Goal: Transaction & Acquisition: Purchase product/service

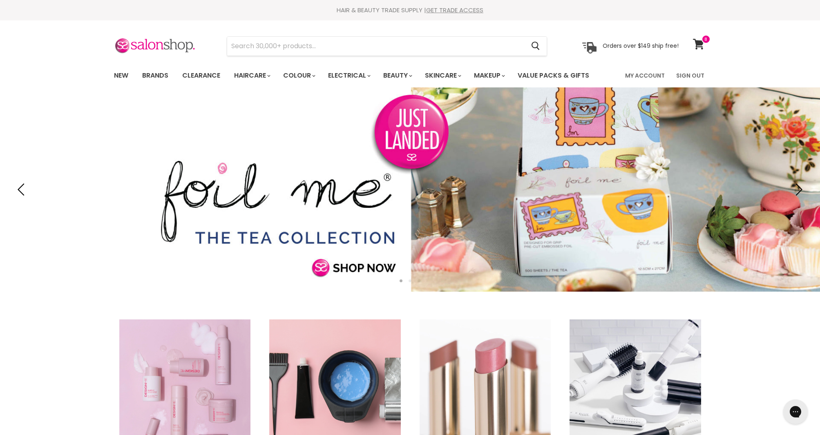
click at [697, 43] on icon at bounding box center [698, 44] width 11 height 11
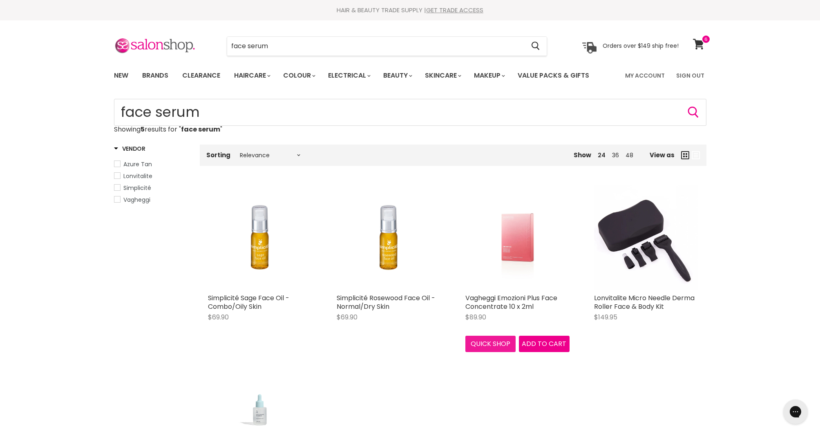
click at [495, 344] on button "Quick shop" at bounding box center [490, 344] width 51 height 16
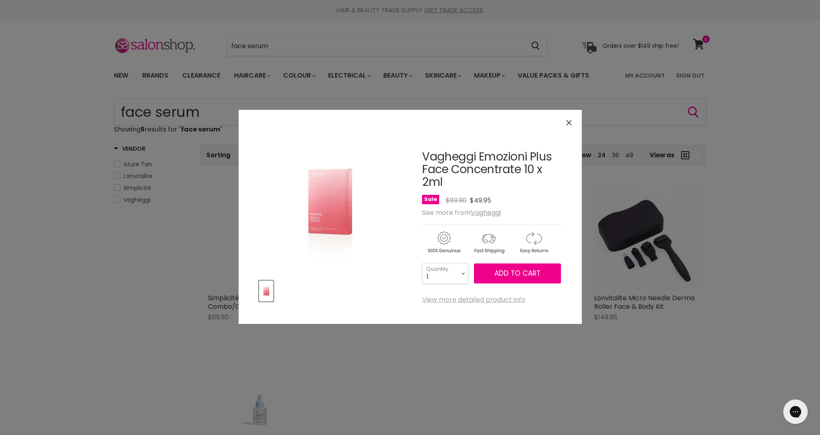
click at [469, 301] on link "View more detailed product info" at bounding box center [473, 299] width 103 height 7
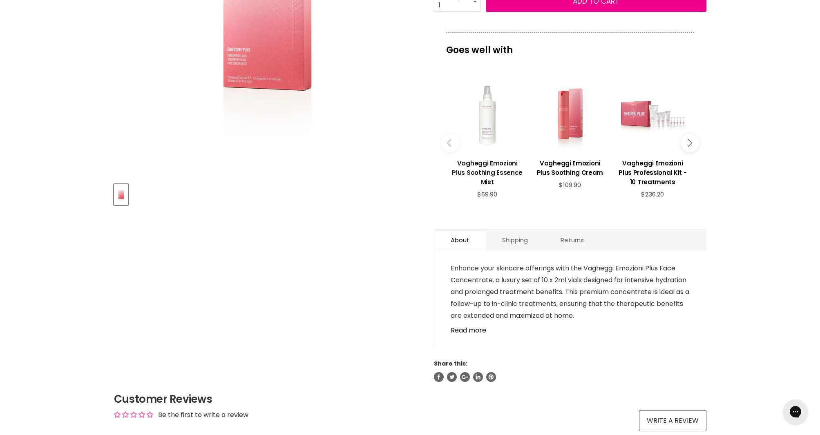
scroll to position [226, 0]
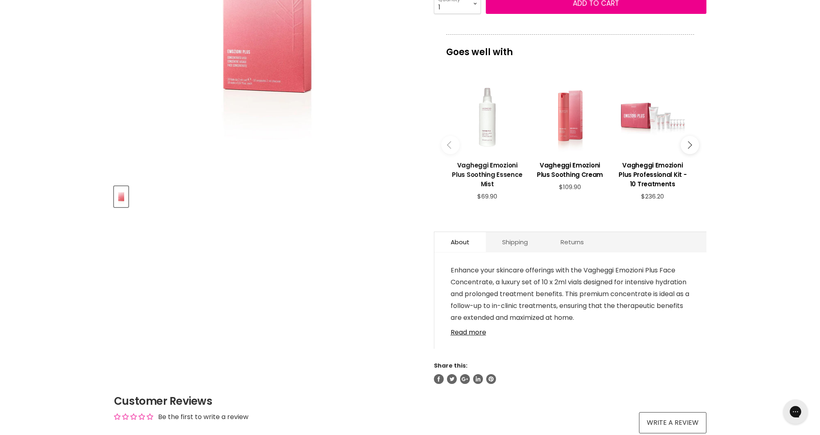
click at [475, 163] on h3 "Vagheggi Emozioni Plus Soothing Essence Mist" at bounding box center [487, 175] width 74 height 28
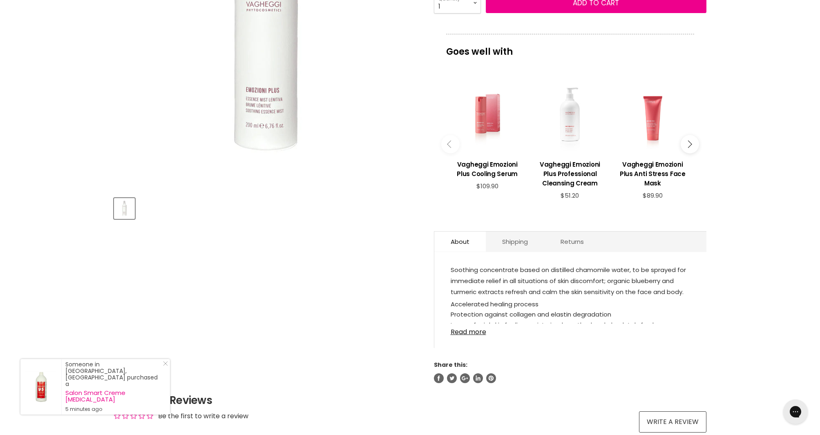
scroll to position [214, 0]
click at [477, 334] on link "Read more" at bounding box center [570, 329] width 239 height 12
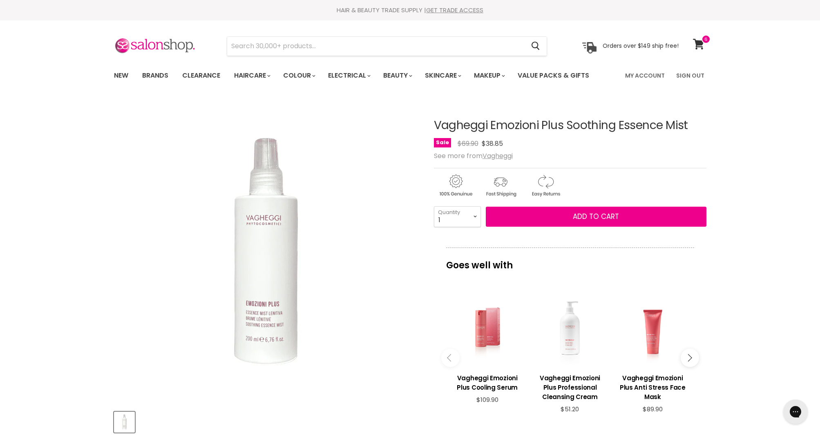
scroll to position [0, 0]
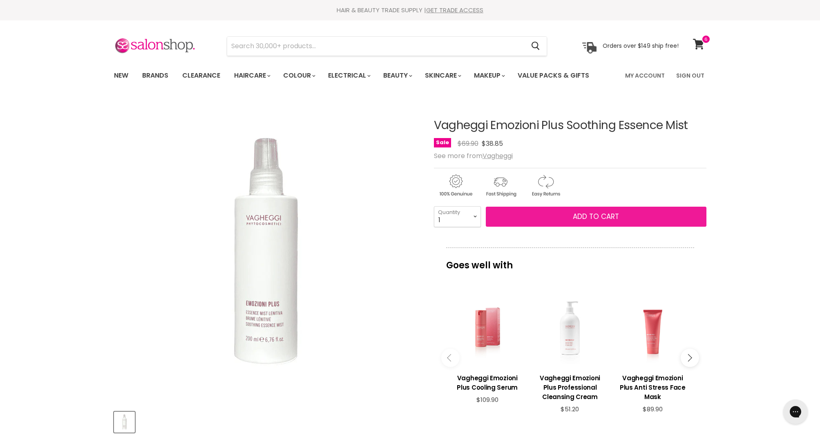
click at [582, 218] on span "Add to cart" at bounding box center [596, 217] width 46 height 10
click at [594, 220] on span "Add to cart" at bounding box center [596, 217] width 46 height 10
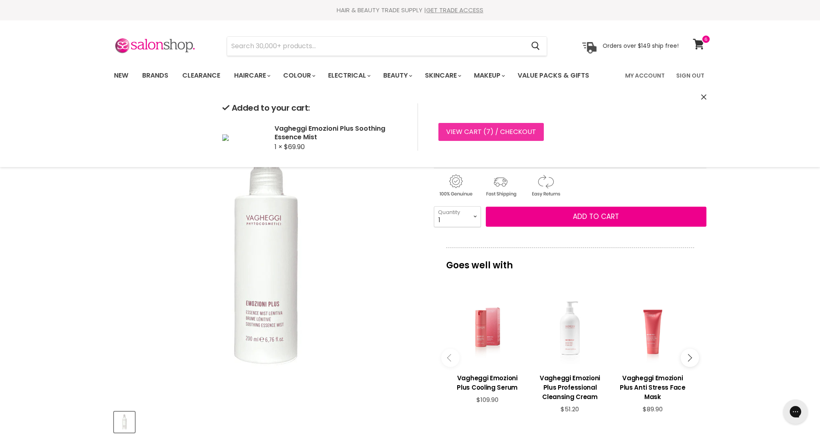
click at [508, 130] on link "View cart ( 7 ) / Checkout" at bounding box center [490, 132] width 105 height 18
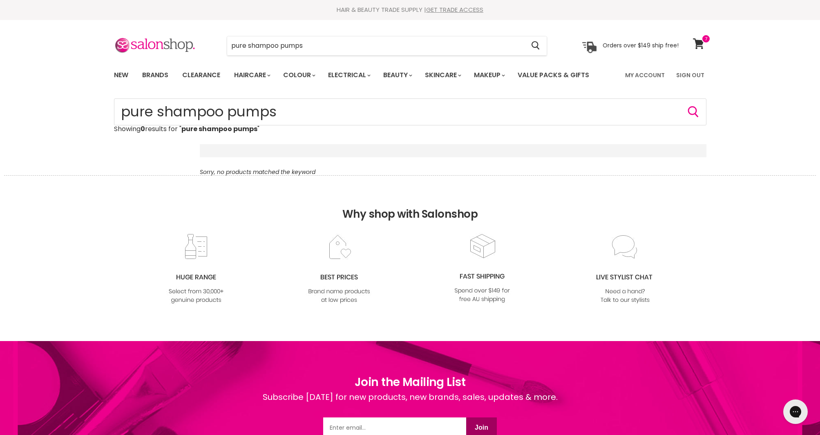
scroll to position [0, 0]
drag, startPoint x: 286, startPoint y: 46, endPoint x: 225, endPoint y: 43, distance: 61.8
click at [225, 43] on div "pure shampoo pumps Cancel" at bounding box center [387, 45] width 362 height 19
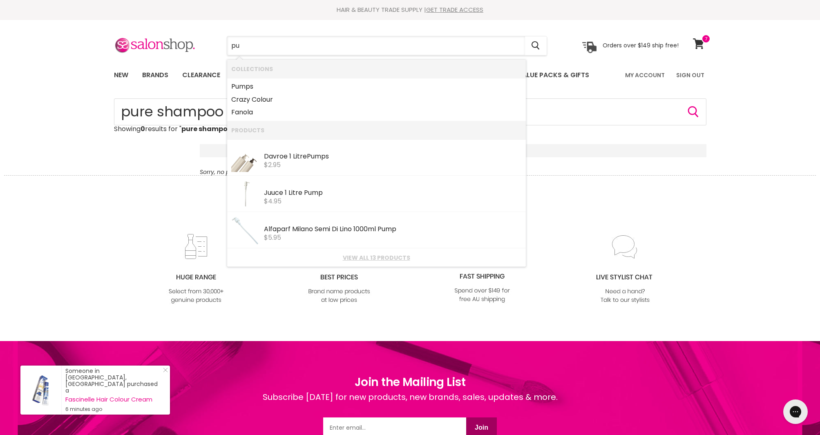
type input "p"
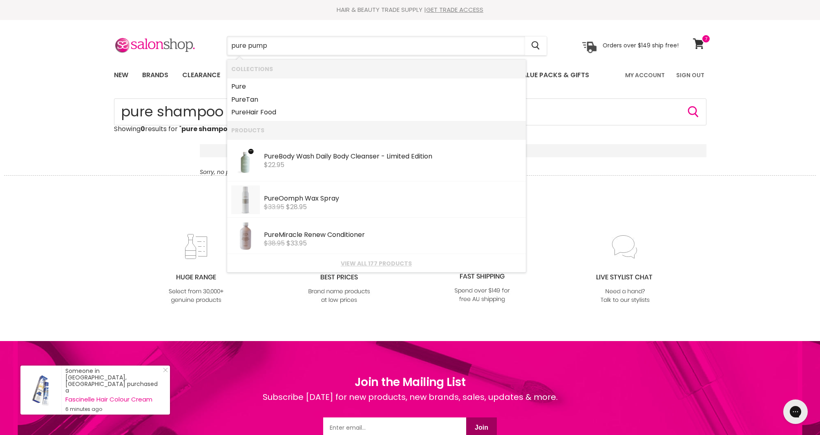
type input "pure pumps"
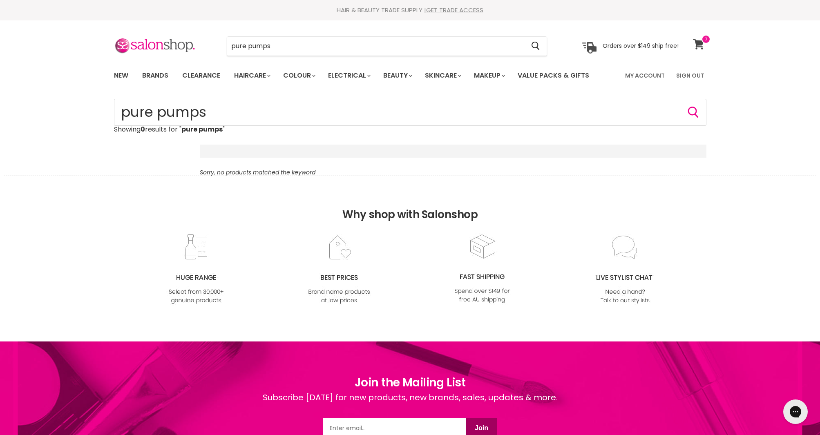
scroll to position [0, 0]
click at [702, 42] on span at bounding box center [705, 39] width 9 height 9
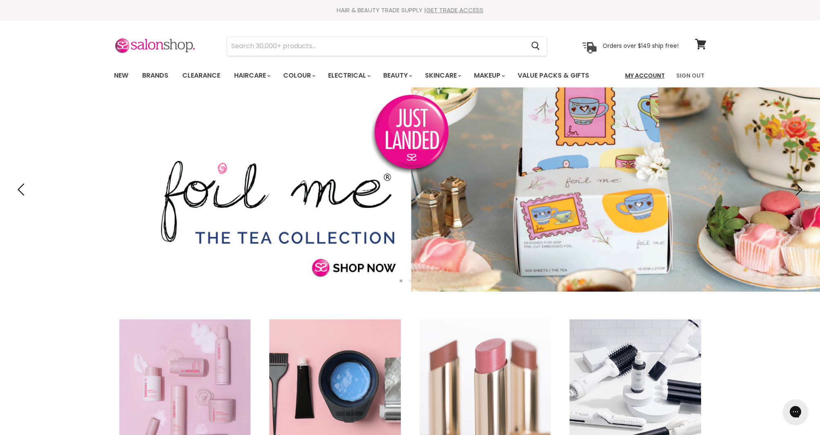
click at [652, 76] on link "My Account" at bounding box center [644, 75] width 49 height 17
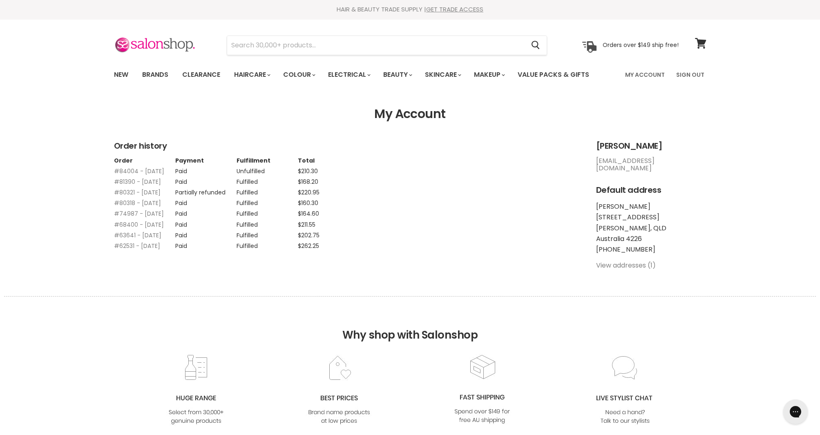
scroll to position [1, 0]
